Goal: Find specific page/section: Find specific page/section

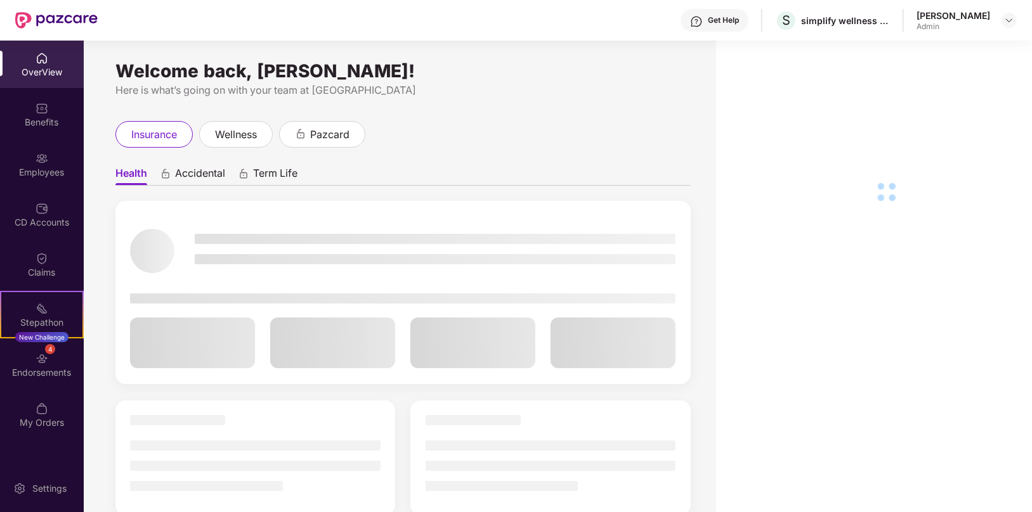
click at [42, 167] on div "Employees" at bounding box center [42, 172] width 84 height 13
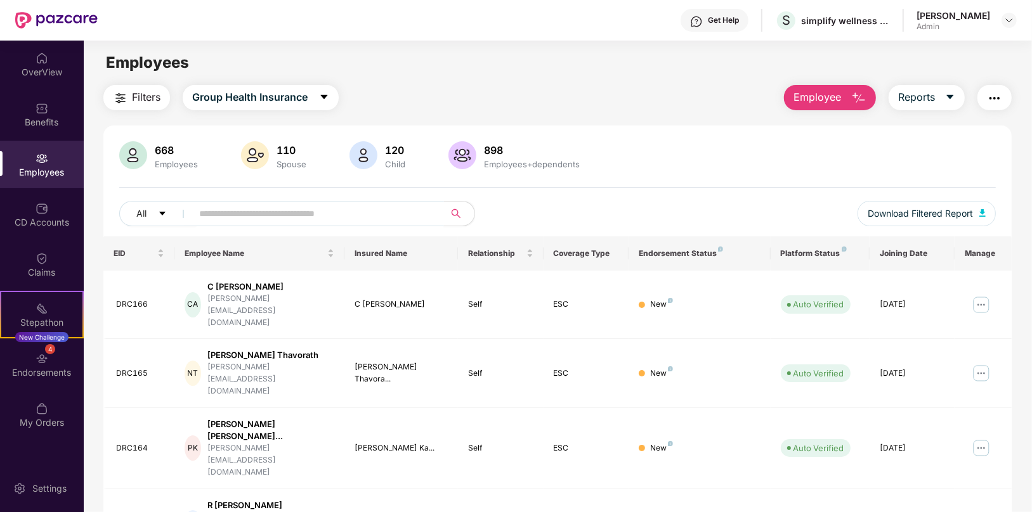
click at [363, 215] on input "text" at bounding box center [313, 213] width 228 height 19
click at [1006, 18] on img at bounding box center [1009, 20] width 10 height 10
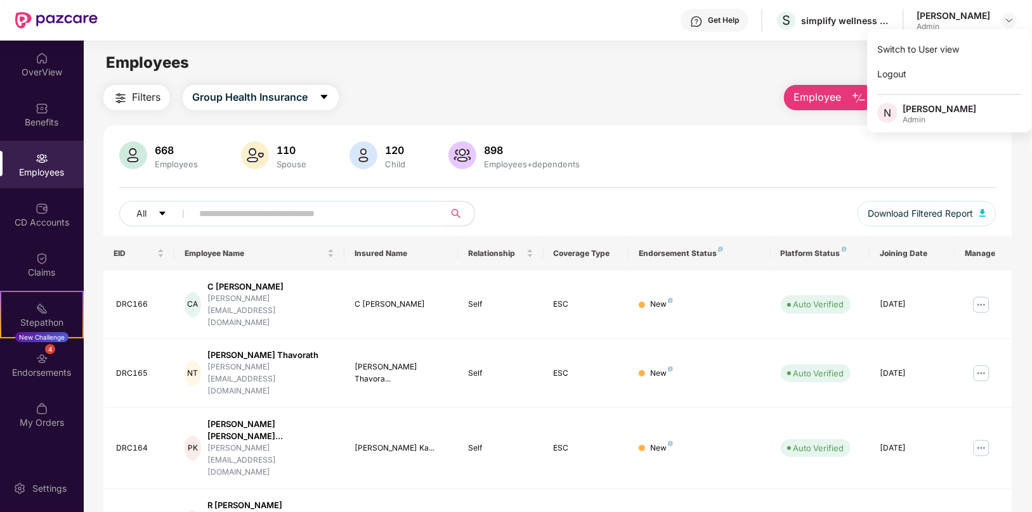
click at [803, 58] on div "Employees" at bounding box center [558, 63] width 948 height 24
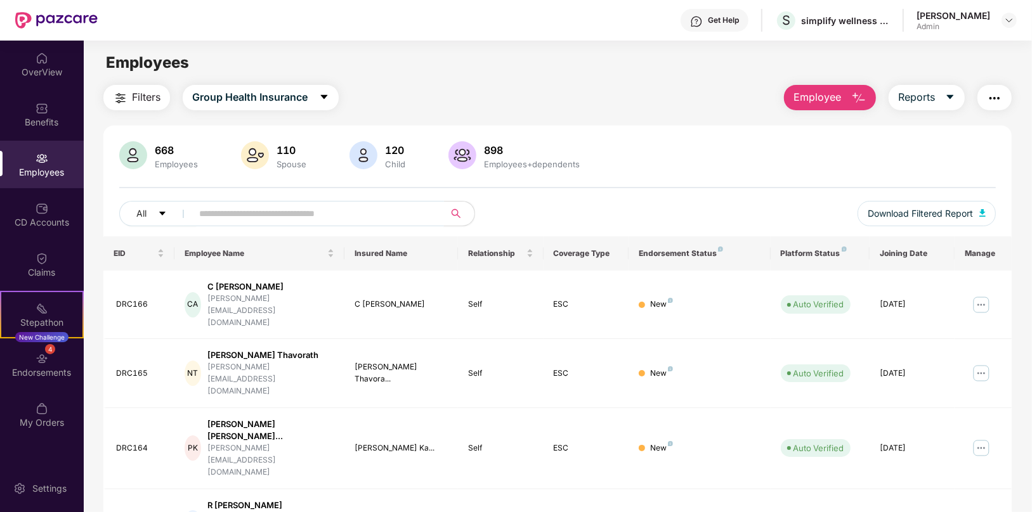
click at [289, 215] on input "text" at bounding box center [313, 213] width 228 height 19
click at [1006, 17] on img at bounding box center [1009, 20] width 10 height 10
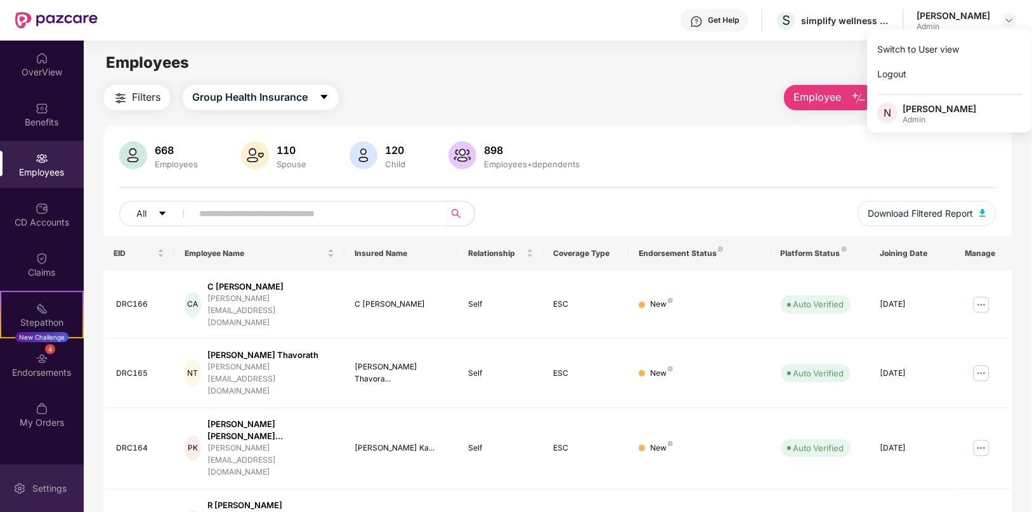
click at [53, 487] on div "Settings" at bounding box center [50, 489] width 42 height 13
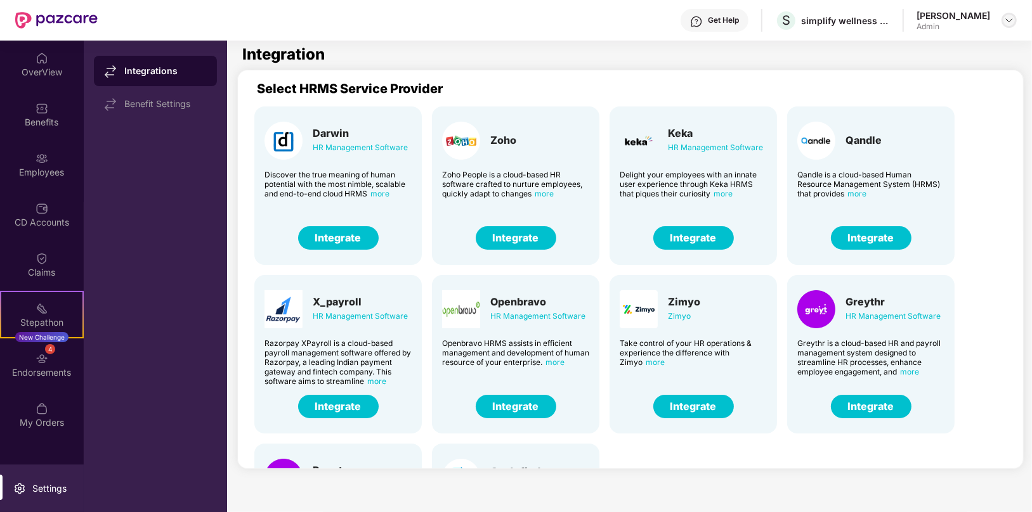
click at [1003, 18] on div at bounding box center [1009, 20] width 15 height 15
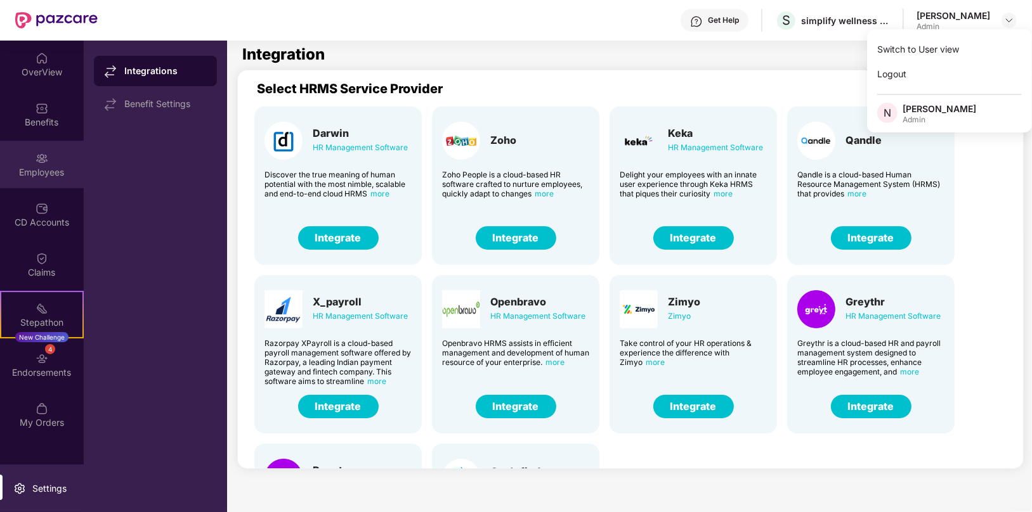
click at [42, 166] on div "Employees" at bounding box center [42, 172] width 84 height 13
